Goal: Task Accomplishment & Management: Use online tool/utility

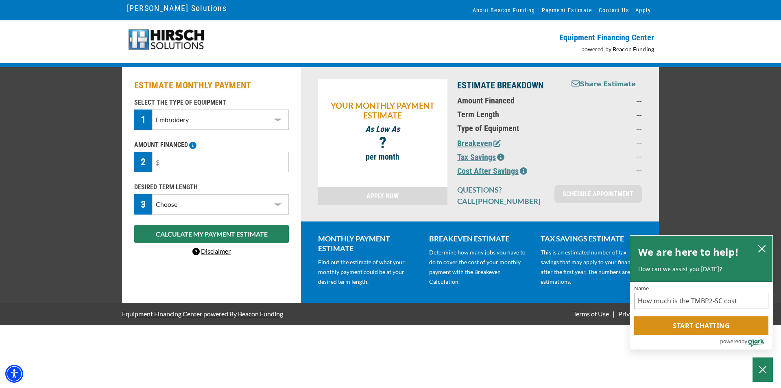
select select "1"
click at [278, 119] on select "Select Equipment Type DTG Printing Embroidery Screen Printing Software and Auto…" at bounding box center [220, 119] width 137 height 20
select select "1"
click at [152, 109] on select "Select Equipment Type DTG Printing Embroidery Screen Printing Software and Auto…" at bounding box center [220, 119] width 137 height 20
click at [180, 163] on input "text" at bounding box center [220, 162] width 137 height 20
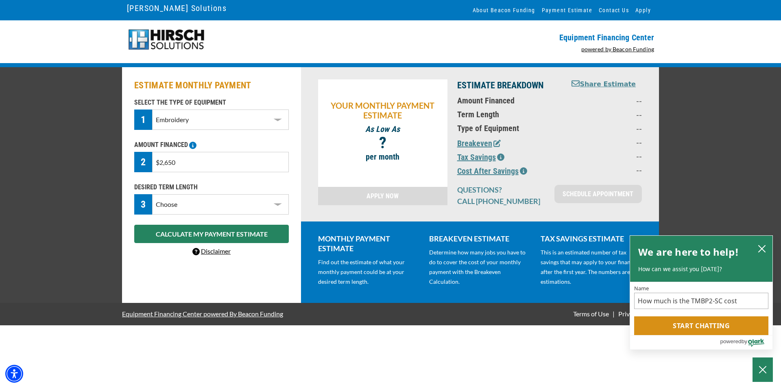
type input "$26,500"
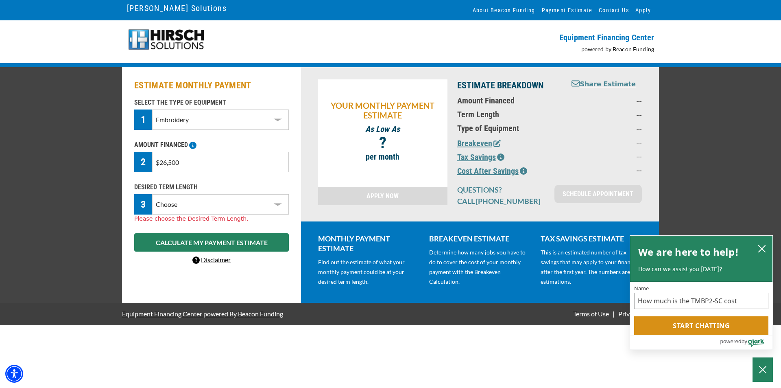
click at [275, 204] on select "Choose 36 Months 48 Months 60 Months" at bounding box center [220, 204] width 137 height 20
select select "60"
click at [152, 194] on select "Choose 36 Months 48 Months 60 Months" at bounding box center [220, 204] width 137 height 20
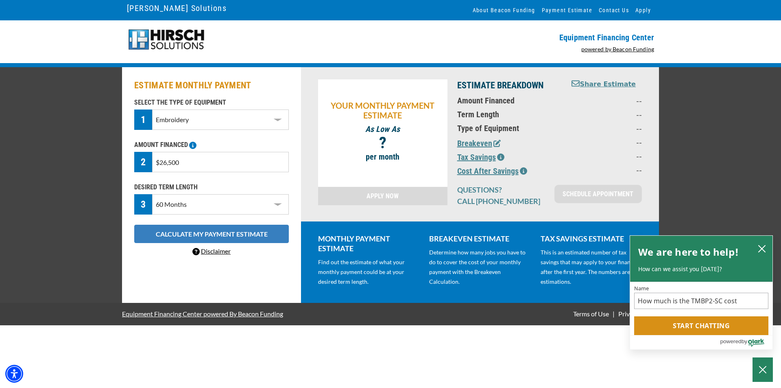
click at [223, 236] on button "CALCULATE MY PAYMENT ESTIMATE" at bounding box center [211, 234] width 155 height 18
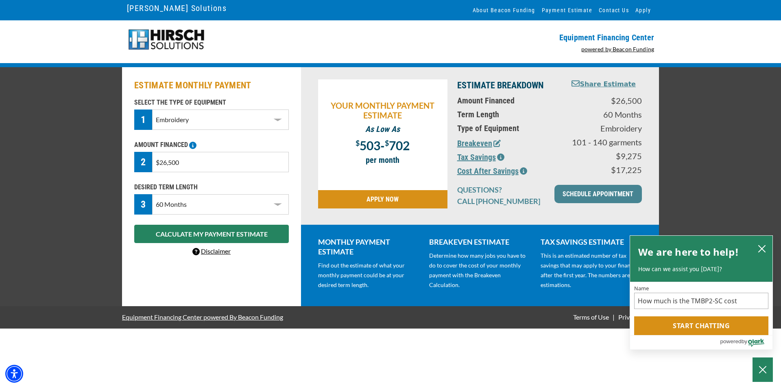
click at [166, 163] on input "$26,500" at bounding box center [220, 162] width 137 height 20
click at [172, 162] on input "$20,500" at bounding box center [220, 162] width 137 height 20
type input "$20,000"
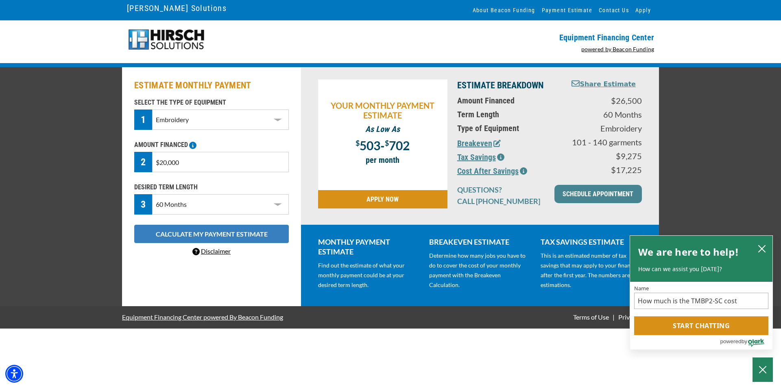
click at [203, 235] on button "CALCULATE MY PAYMENT ESTIMATE" at bounding box center [211, 234] width 155 height 18
